Goal: Check status: Check status

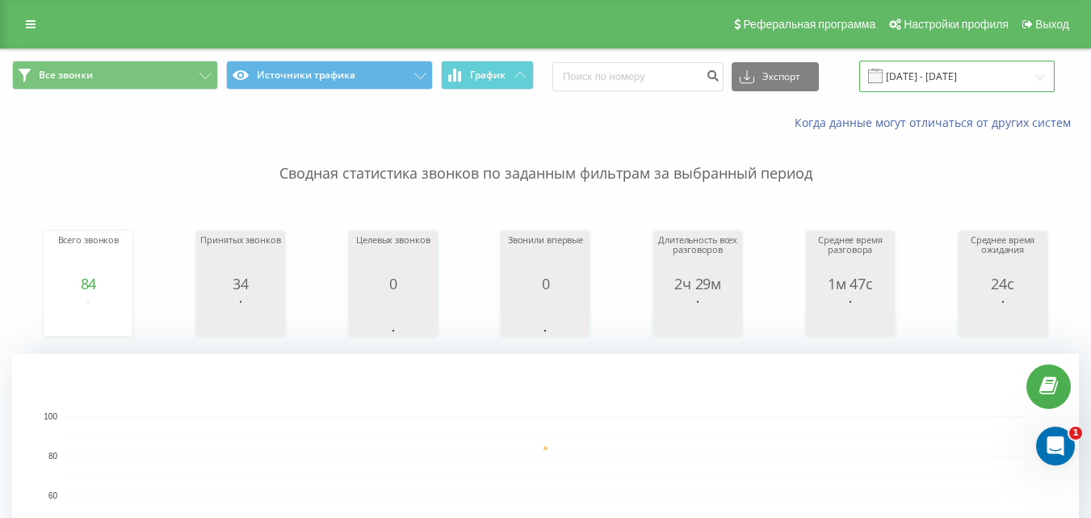
click at [959, 81] on input "[DATE] - [DATE]" at bounding box center [956, 76] width 195 height 31
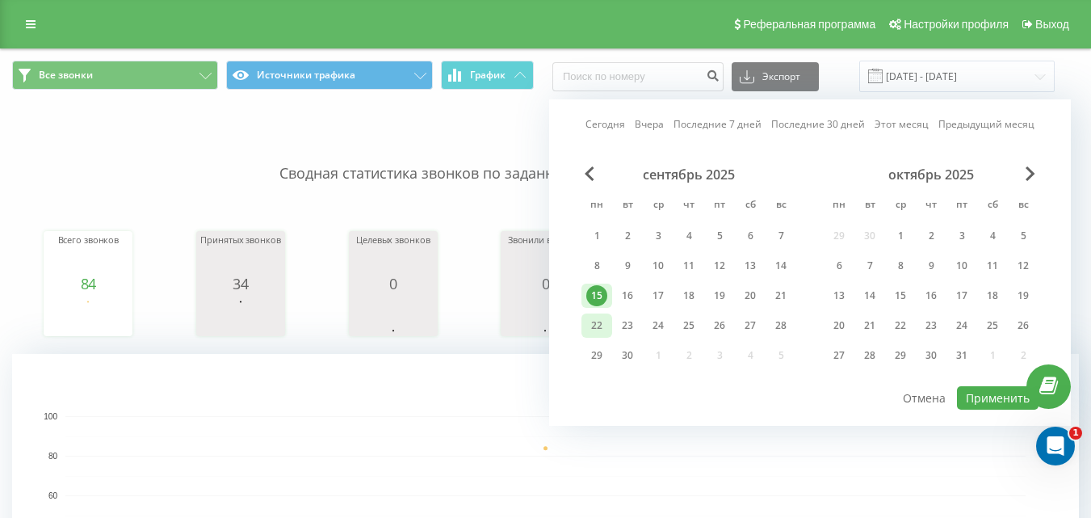
click at [594, 330] on div "22" at bounding box center [596, 325] width 21 height 21
click at [1001, 403] on button "Применить" at bounding box center [998, 397] width 82 height 23
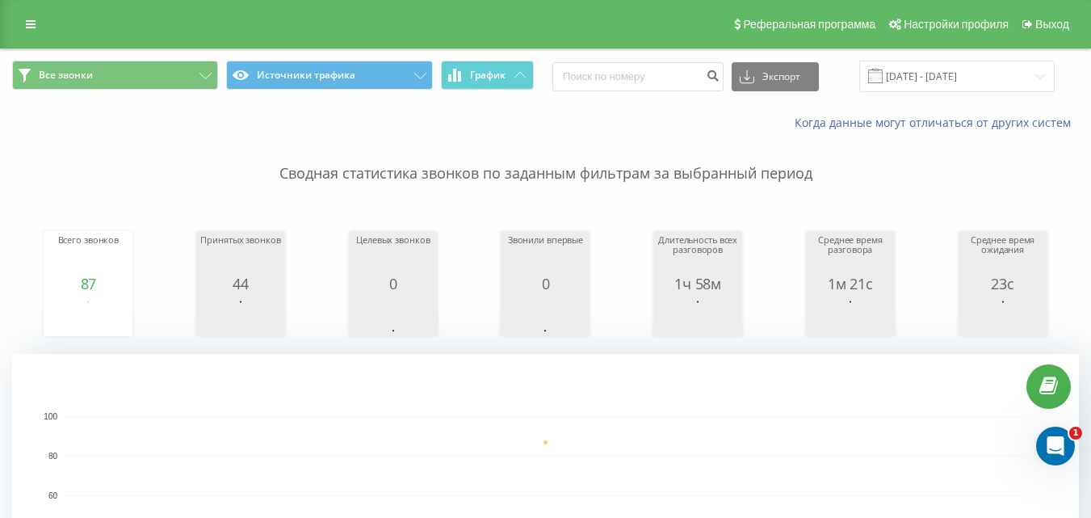
click at [880, 93] on div "Все звонки Источники трафика График Экспорт .csv .xls .xlsx [DATE] - [DATE]" at bounding box center [546, 76] width 1090 height 54
click at [926, 71] on input "[DATE] - [DATE]" at bounding box center [956, 76] width 195 height 31
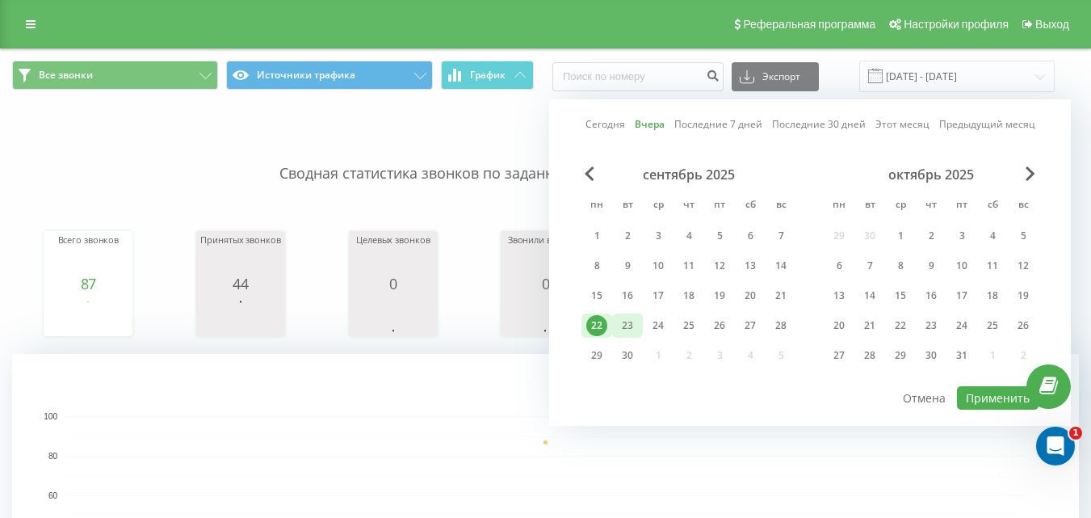
click at [628, 331] on div "23" at bounding box center [627, 325] width 21 height 21
click at [1015, 402] on button "Применить" at bounding box center [998, 397] width 82 height 23
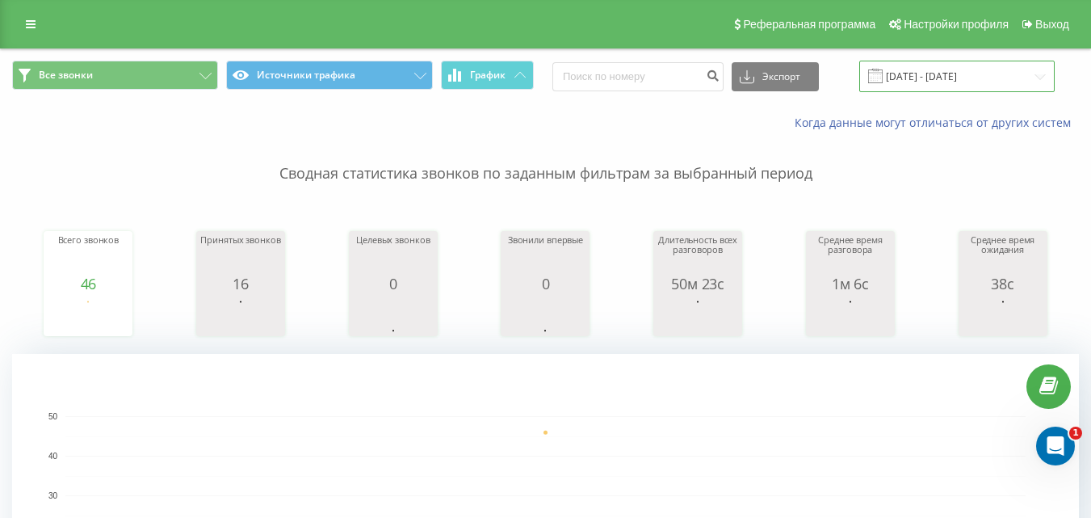
click at [950, 72] on input "[DATE] - [DATE]" at bounding box center [956, 76] width 195 height 31
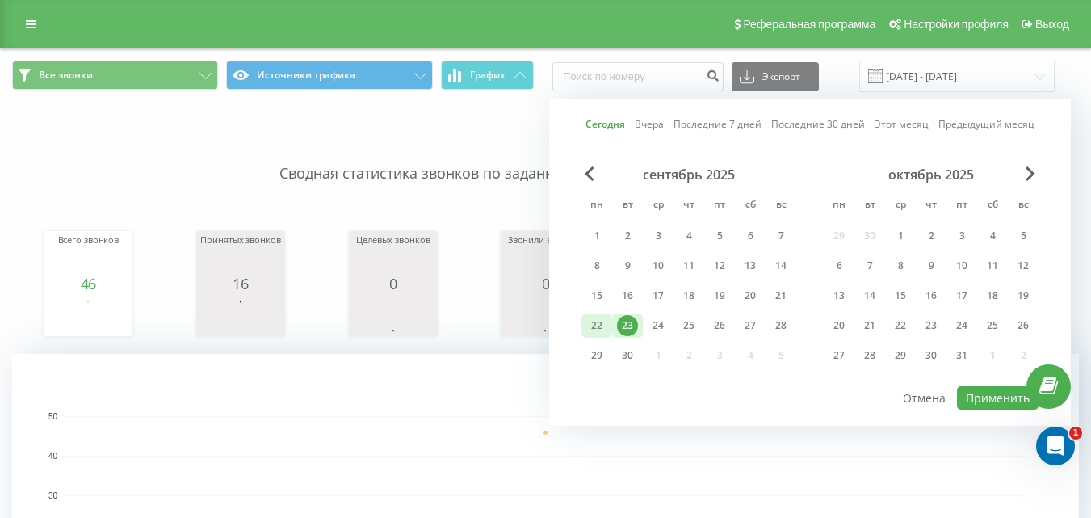
click at [592, 327] on div "22" at bounding box center [596, 325] width 21 height 21
click at [987, 393] on button "Применить" at bounding box center [998, 397] width 82 height 23
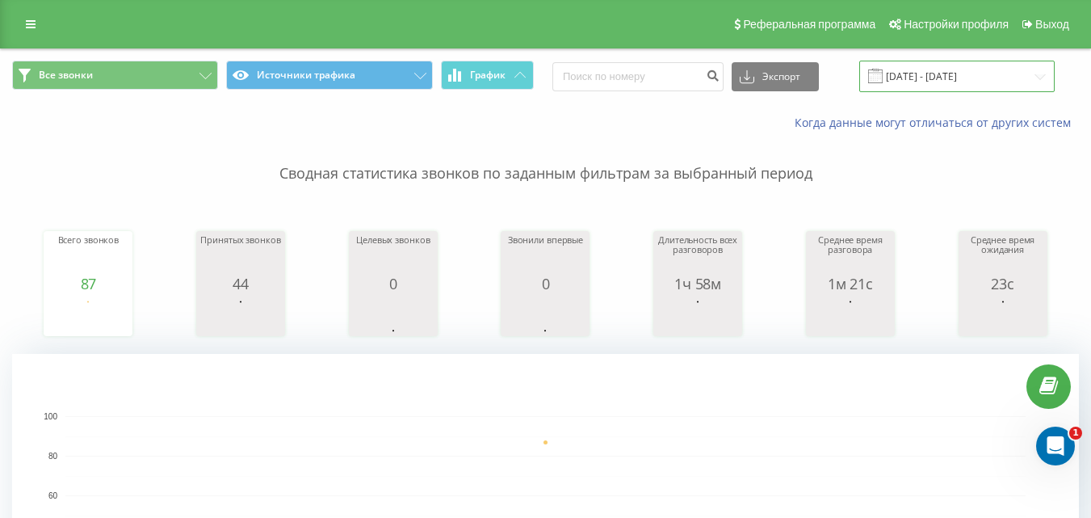
click at [951, 70] on input "[DATE] - [DATE]" at bounding box center [956, 76] width 195 height 31
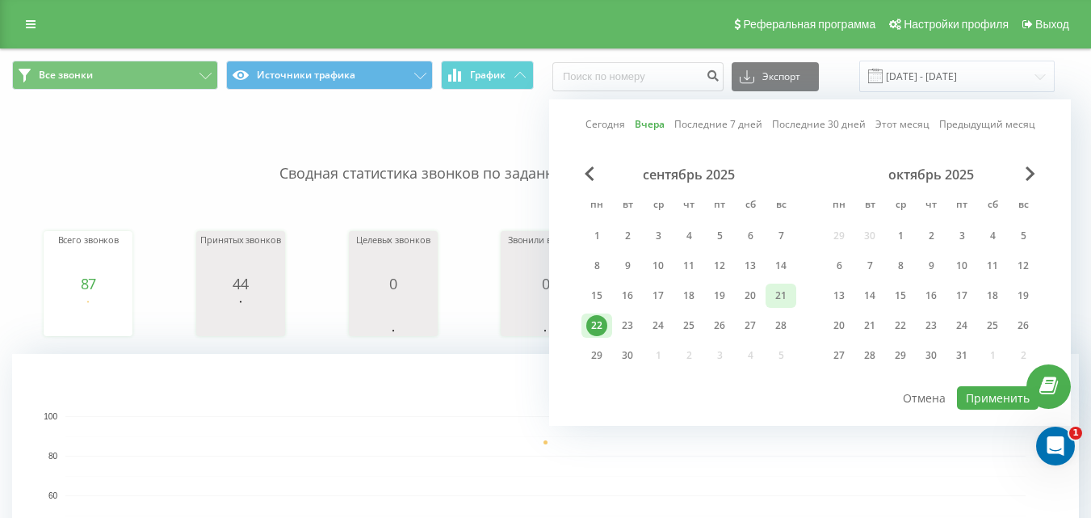
click at [778, 298] on div "21" at bounding box center [781, 295] width 21 height 21
click at [727, 301] on div "19" at bounding box center [719, 295] width 21 height 21
click at [712, 298] on div "19" at bounding box center [719, 295] width 21 height 21
click at [995, 392] on button "Применить" at bounding box center [998, 397] width 82 height 23
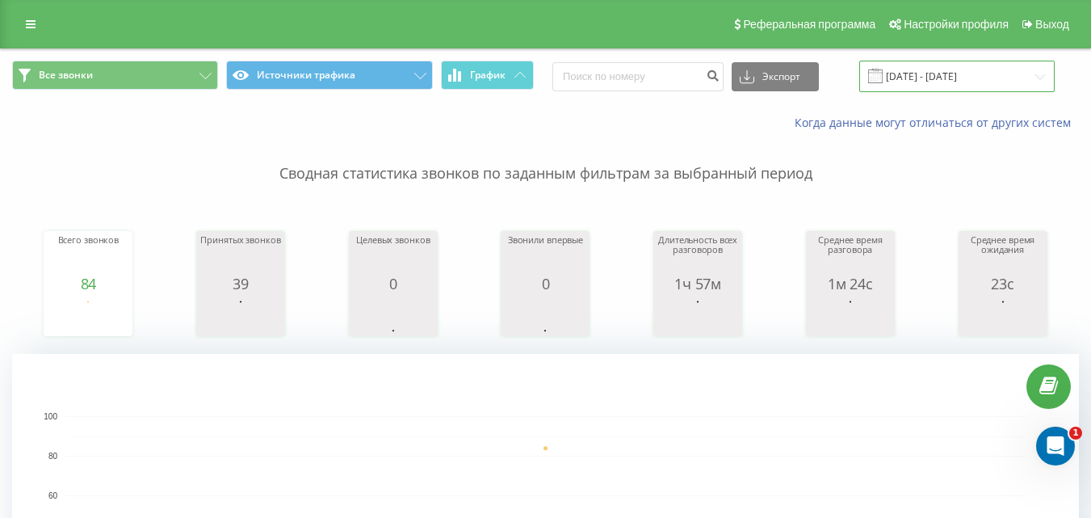
click at [937, 78] on input "[DATE] - [DATE]" at bounding box center [956, 76] width 195 height 31
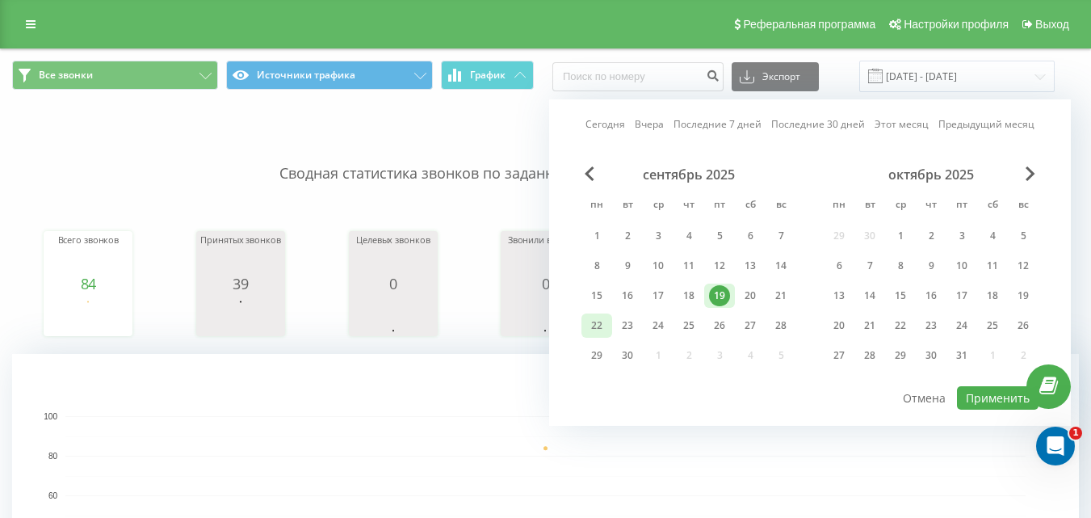
click at [611, 327] on div "22" at bounding box center [597, 325] width 31 height 24
click at [993, 401] on button "Применить" at bounding box center [998, 397] width 82 height 23
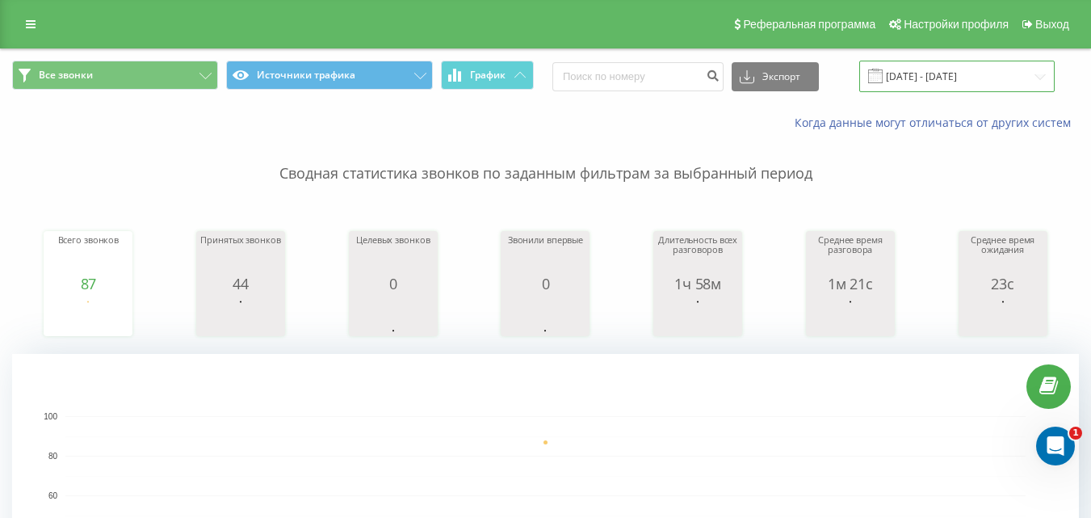
click at [989, 82] on input "[DATE] - [DATE]" at bounding box center [956, 76] width 195 height 31
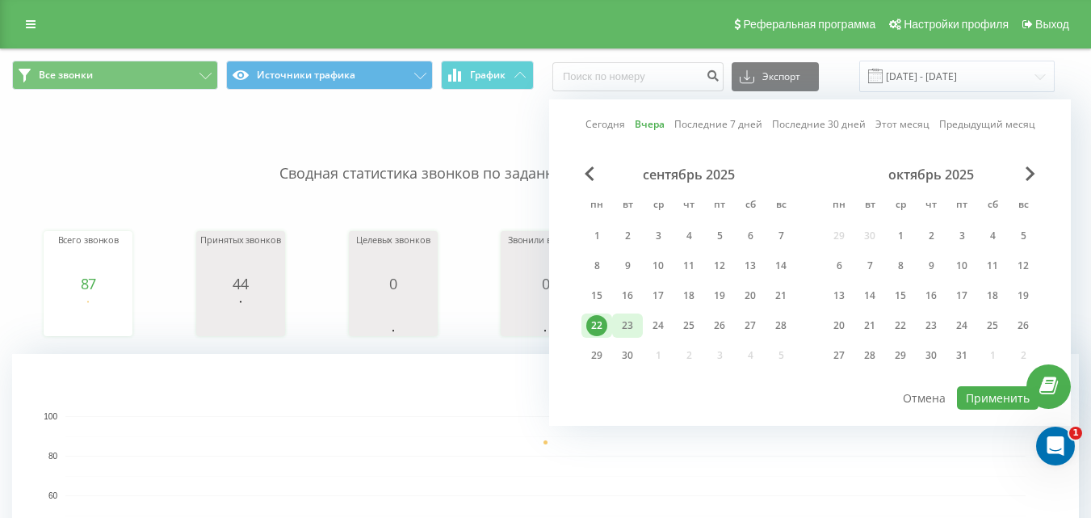
click at [633, 321] on div "23" at bounding box center [627, 325] width 21 height 21
click at [1001, 400] on button "Применить" at bounding box center [998, 397] width 82 height 23
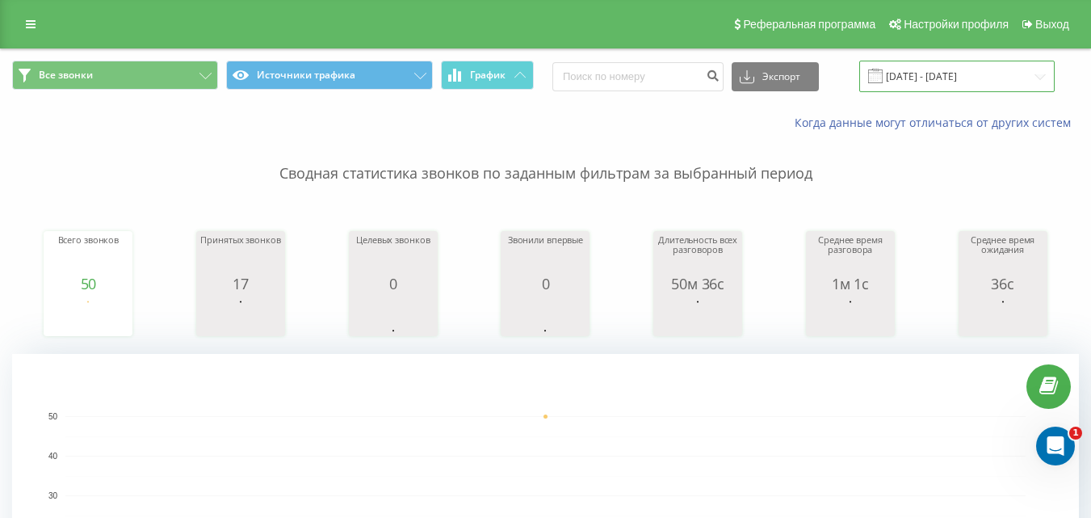
click at [928, 69] on input "[DATE] - [DATE]" at bounding box center [956, 76] width 195 height 31
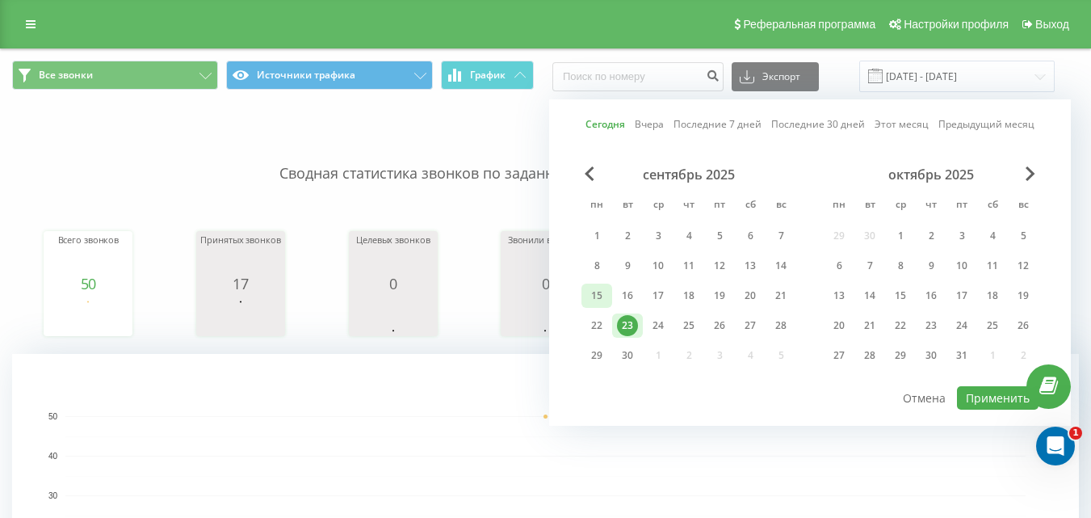
click at [596, 300] on div "15" at bounding box center [596, 295] width 21 height 21
click at [719, 299] on div "19" at bounding box center [719, 295] width 21 height 21
click at [995, 399] on button "Применить" at bounding box center [998, 397] width 82 height 23
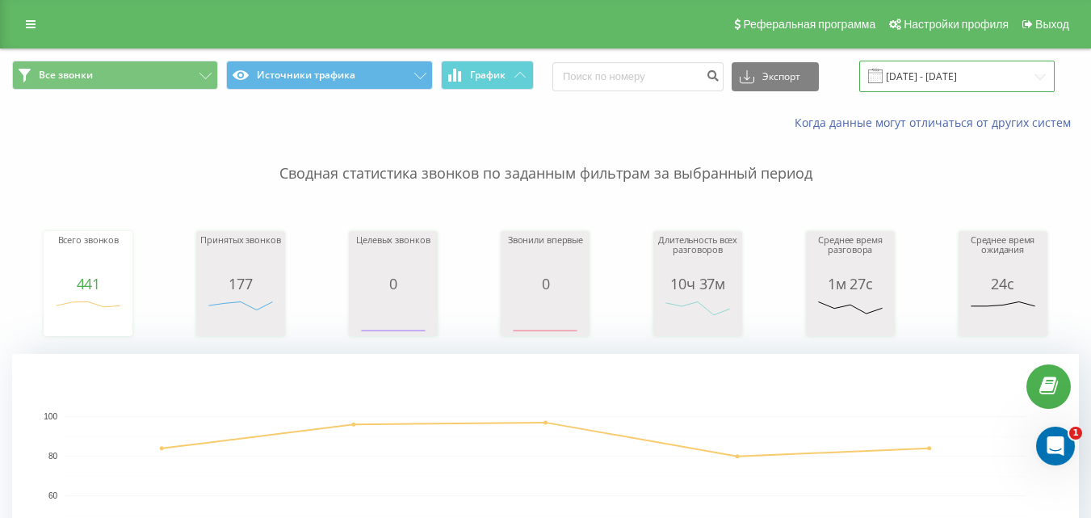
click at [910, 80] on input "[DATE] - [DATE]" at bounding box center [956, 76] width 195 height 31
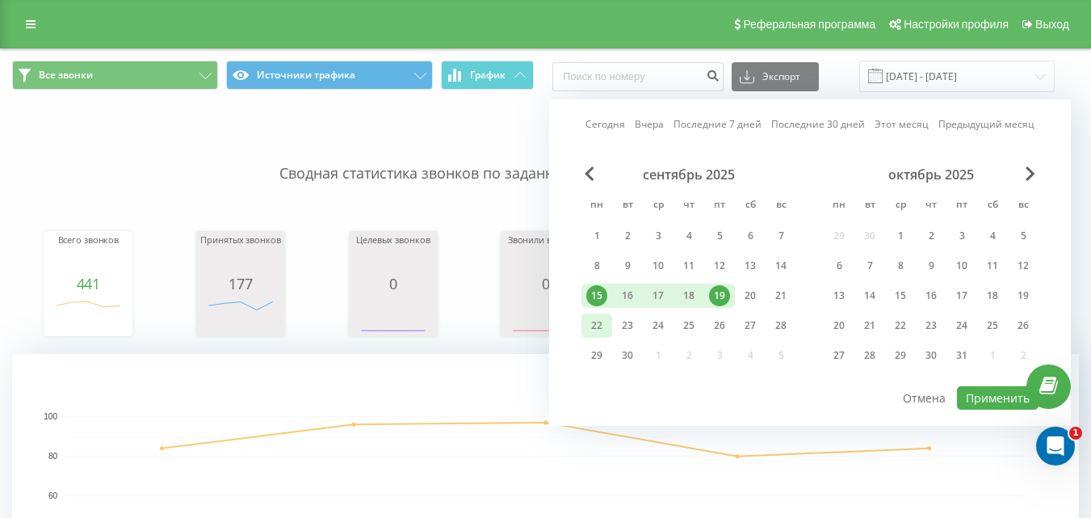
click at [603, 332] on div "22" at bounding box center [596, 325] width 21 height 21
click at [619, 329] on div "23" at bounding box center [627, 325] width 21 height 21
click at [630, 333] on div "23" at bounding box center [627, 325] width 21 height 21
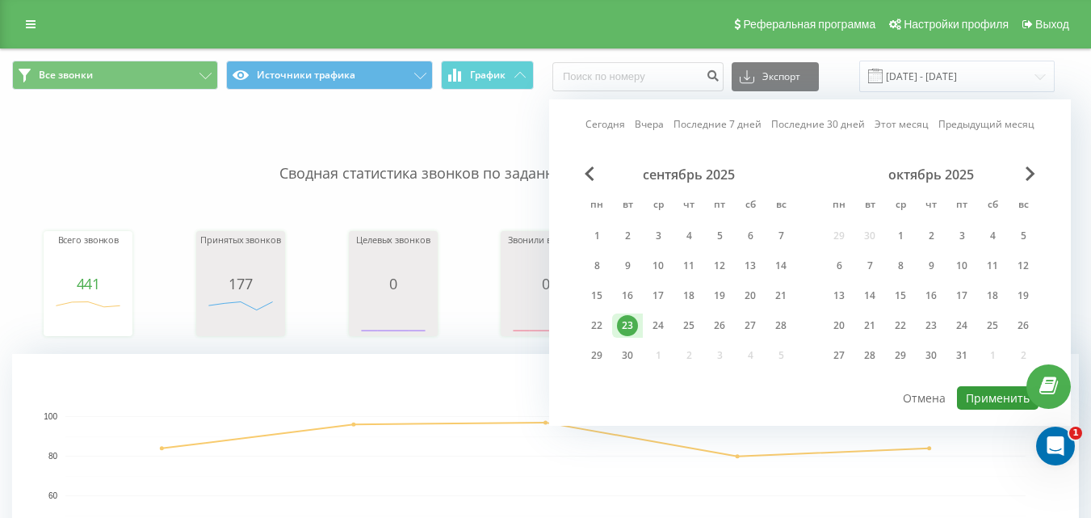
click at [979, 395] on button "Применить" at bounding box center [998, 397] width 82 height 23
type input "[DATE] - [DATE]"
